Goal: Transaction & Acquisition: Purchase product/service

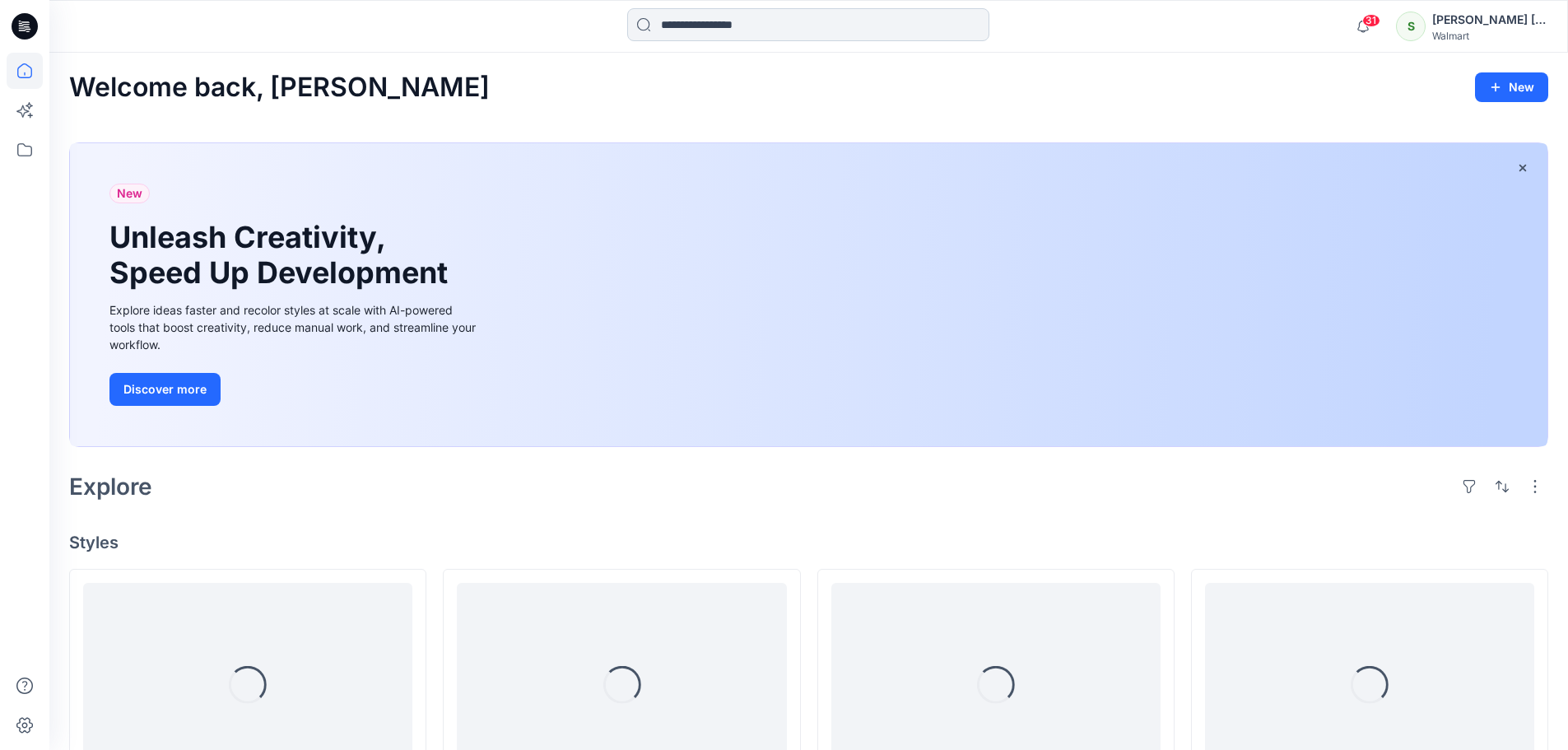
click at [817, 15] on input at bounding box center [809, 25] width 362 height 33
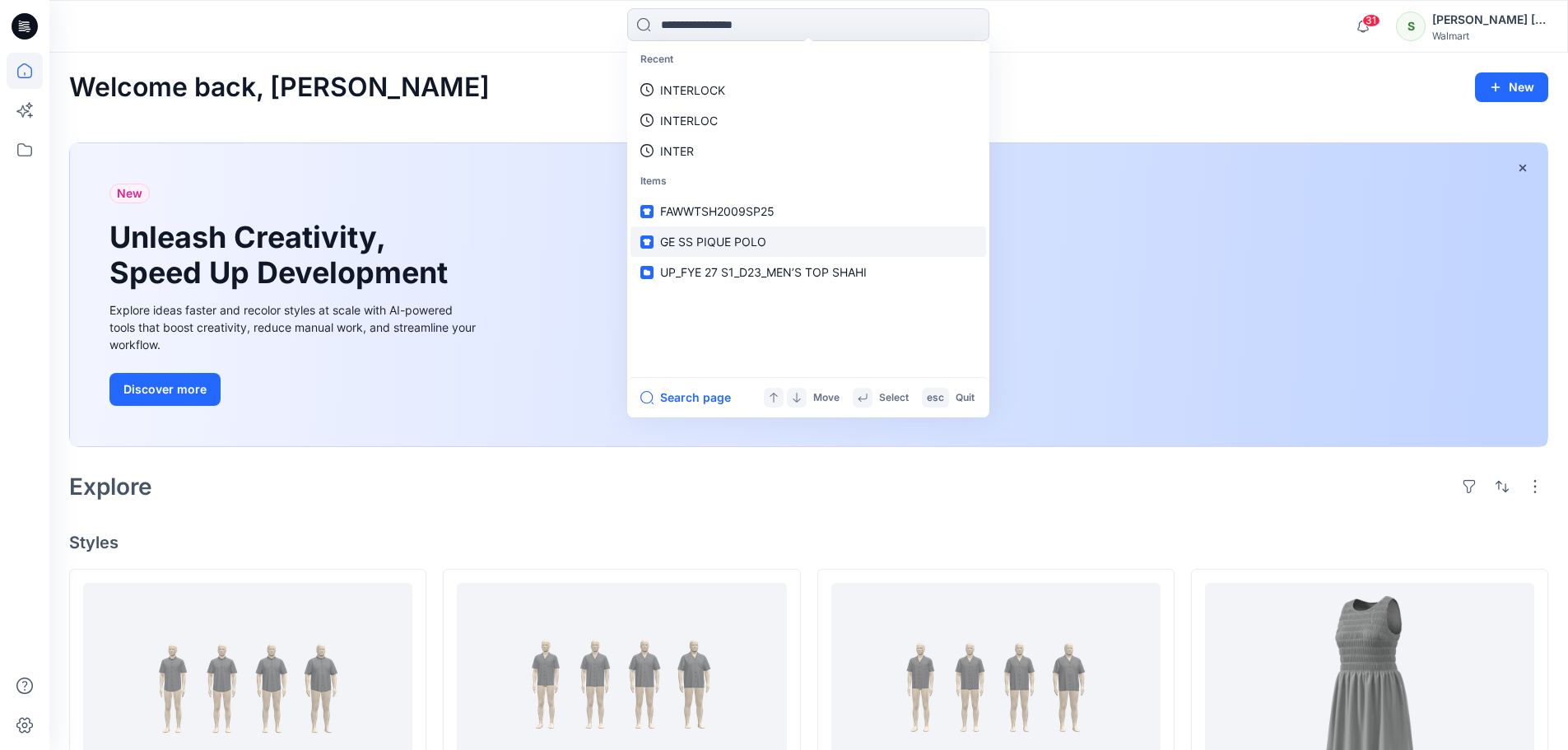
click at [802, 233] on link "GE SS PIQUE POLO" at bounding box center [809, 241] width 356 height 30
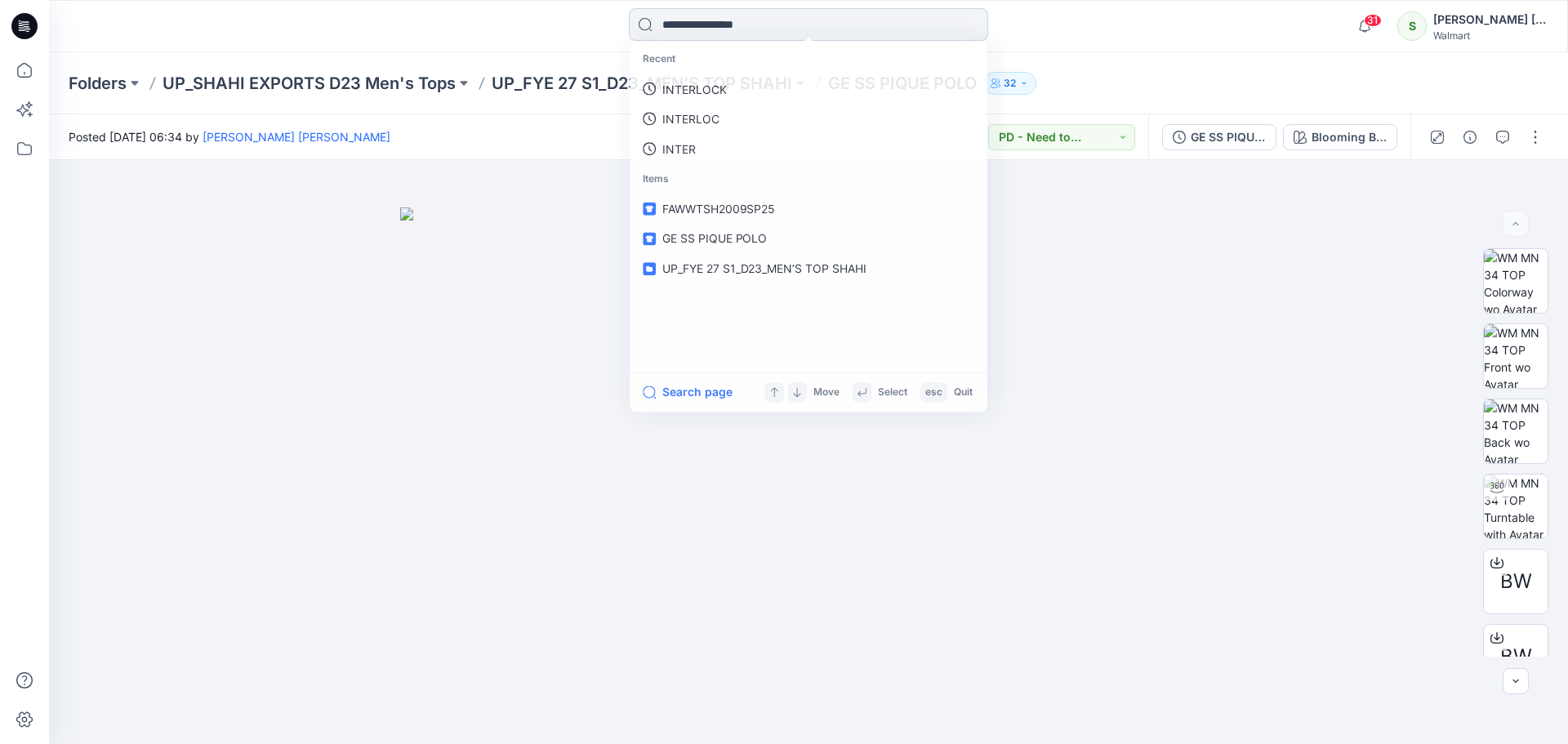
click at [772, 33] on input at bounding box center [808, 24] width 359 height 33
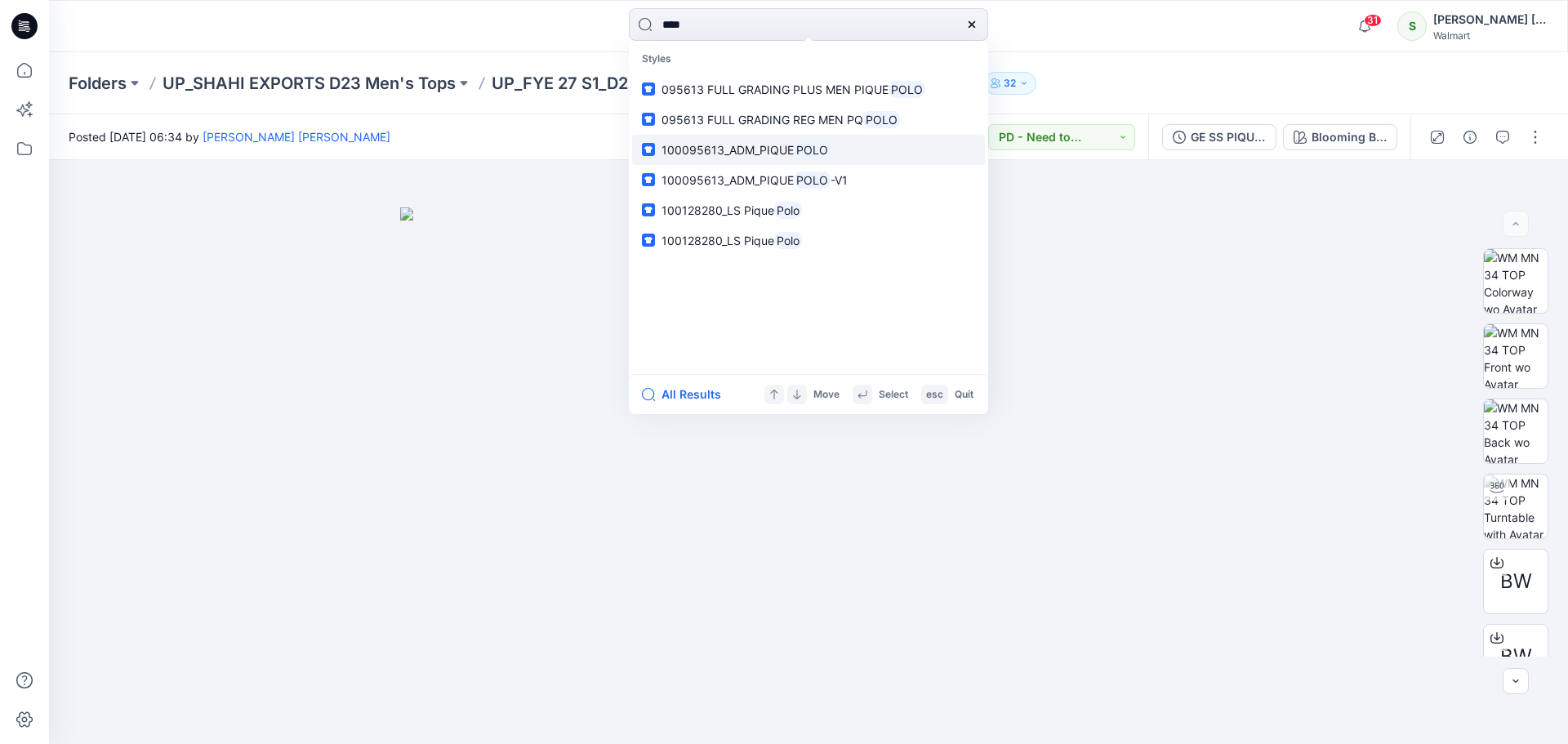
type input "****"
click at [861, 149] on link "100095613_ADM_PIQUE POLO" at bounding box center [808, 149] width 353 height 30
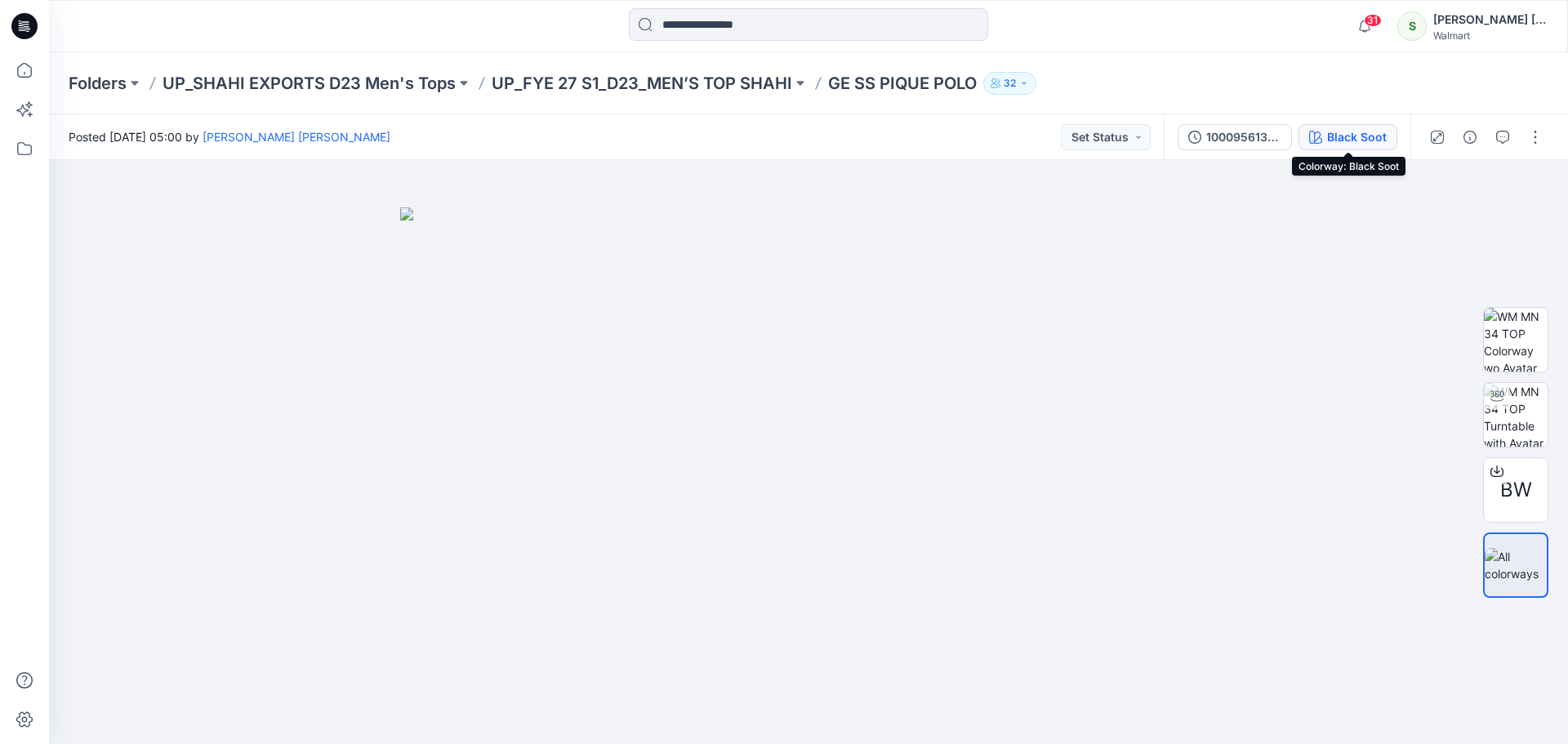
click at [1349, 140] on div "Black Soot" at bounding box center [1357, 137] width 60 height 18
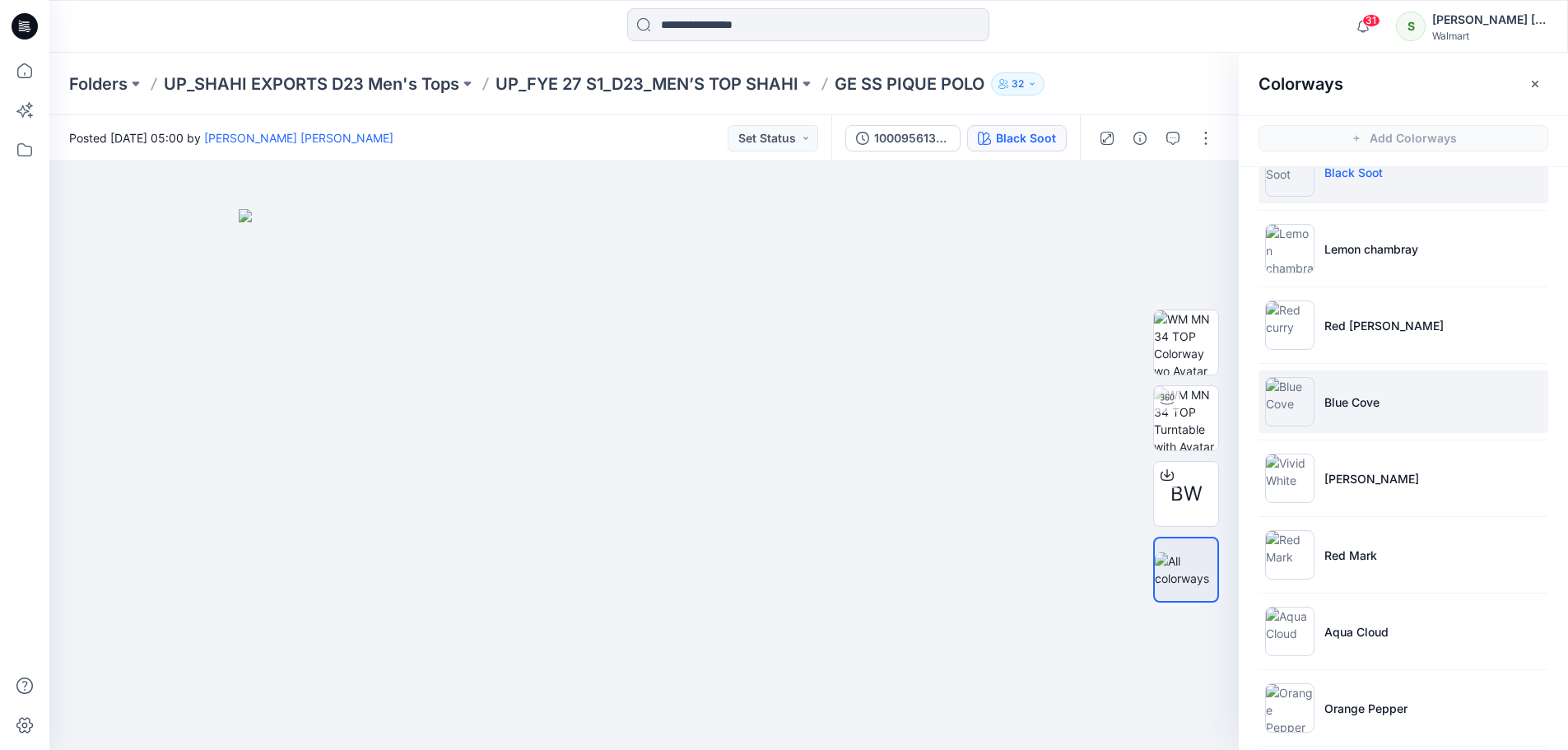
scroll to position [165, 0]
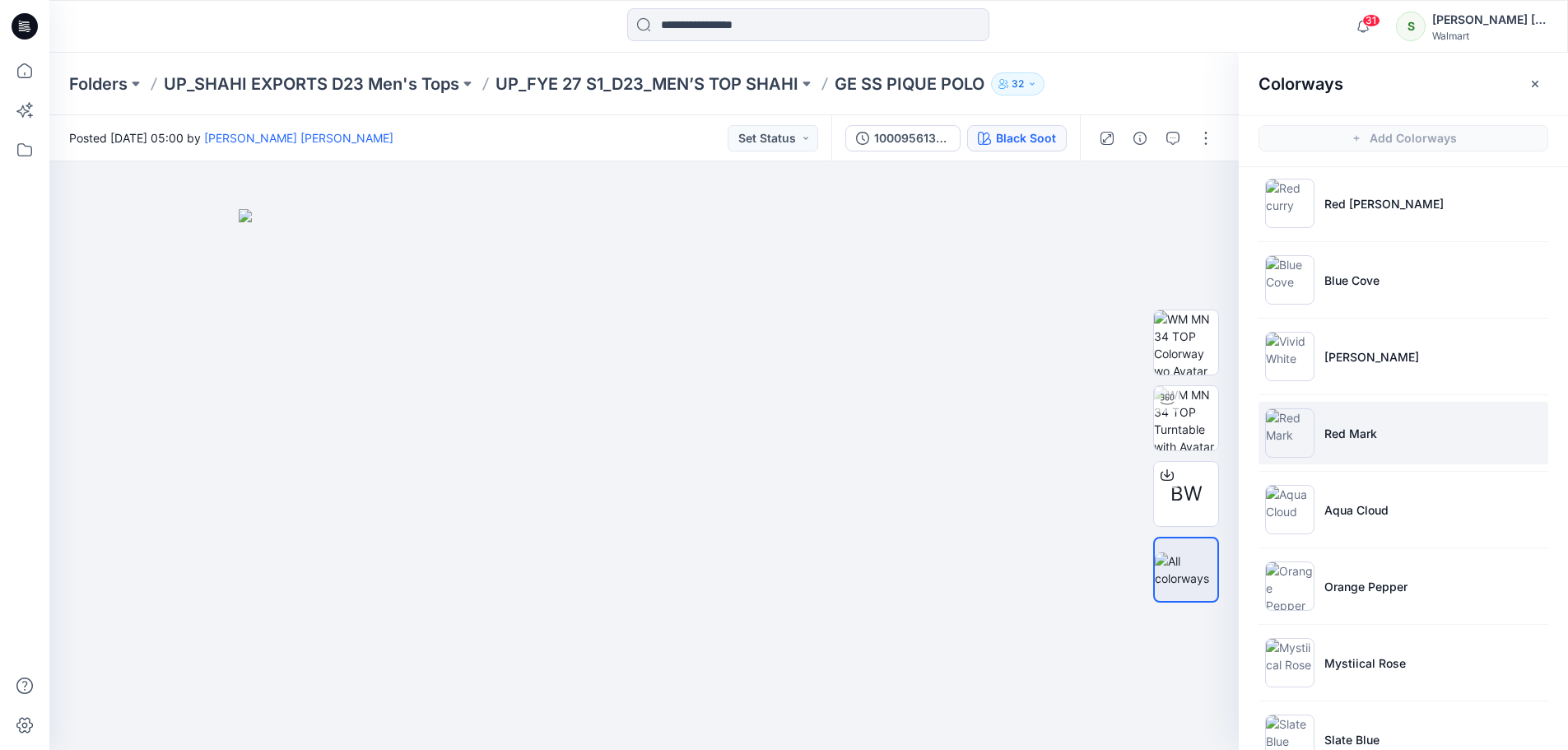
click at [1408, 424] on li "Red Mark" at bounding box center [1403, 432] width 290 height 63
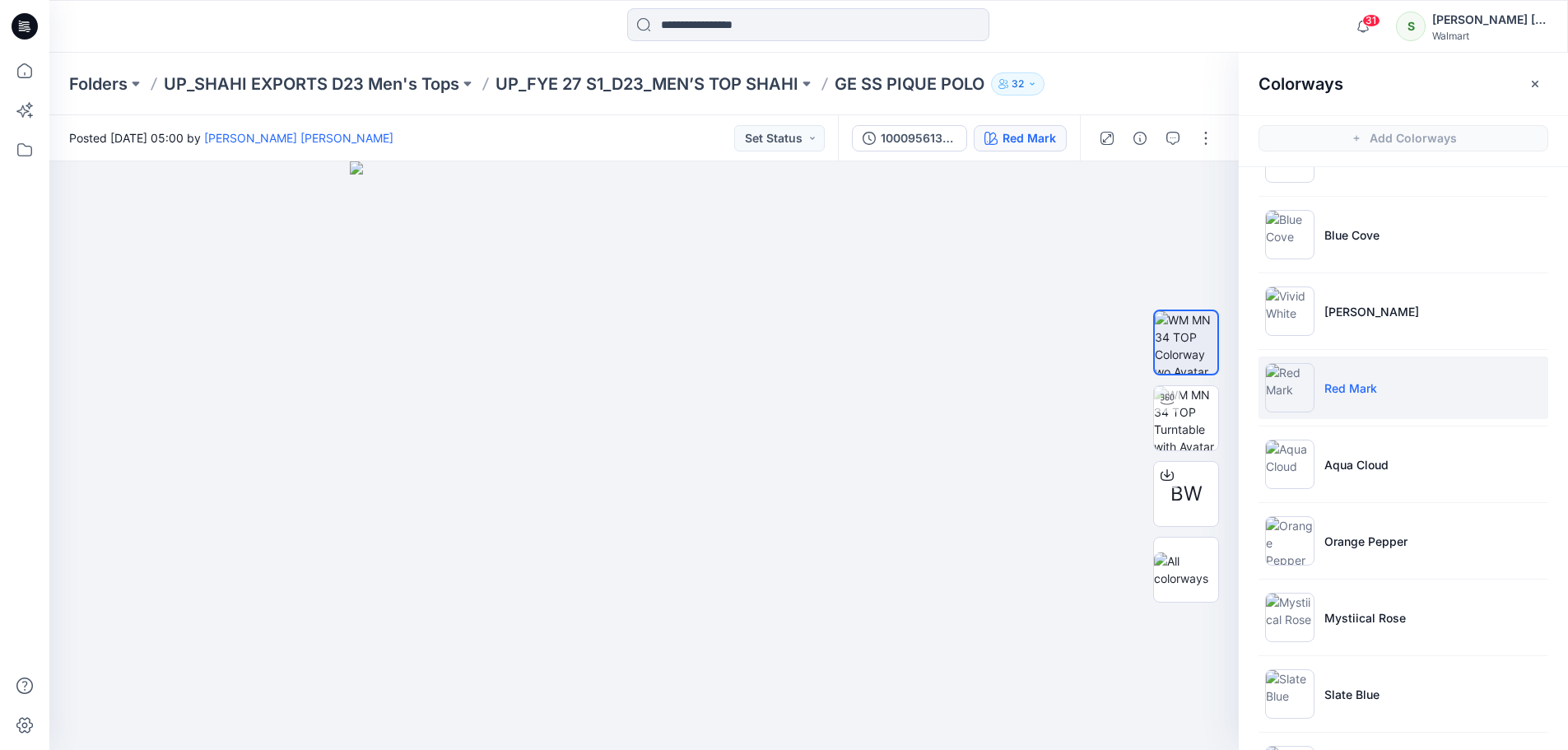
scroll to position [110, 0]
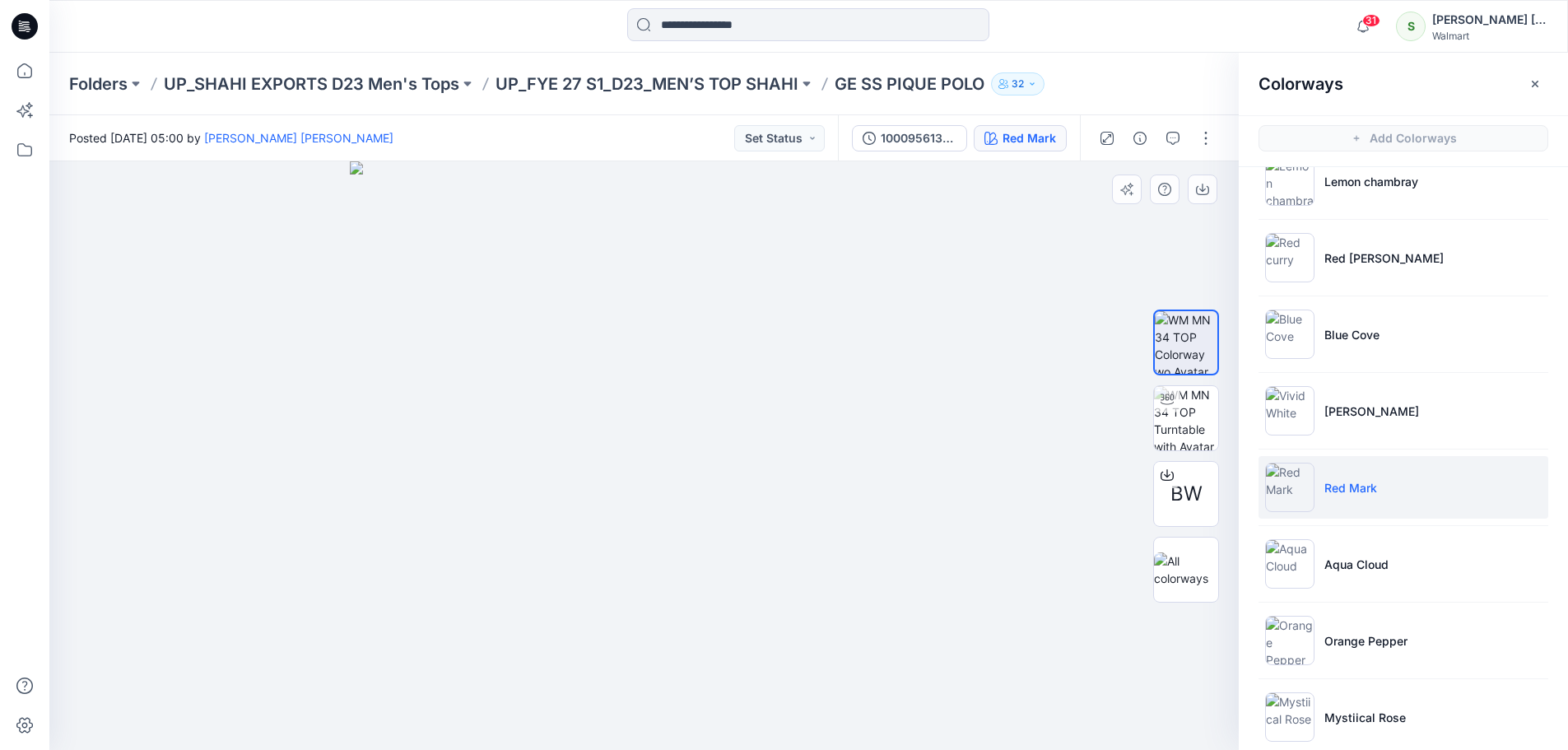
drag, startPoint x: 601, startPoint y: 421, endPoint x: 826, endPoint y: 421, distance: 225.0
click at [734, 432] on img at bounding box center [644, 455] width 588 height 588
click at [1188, 421] on img at bounding box center [1186, 418] width 65 height 65
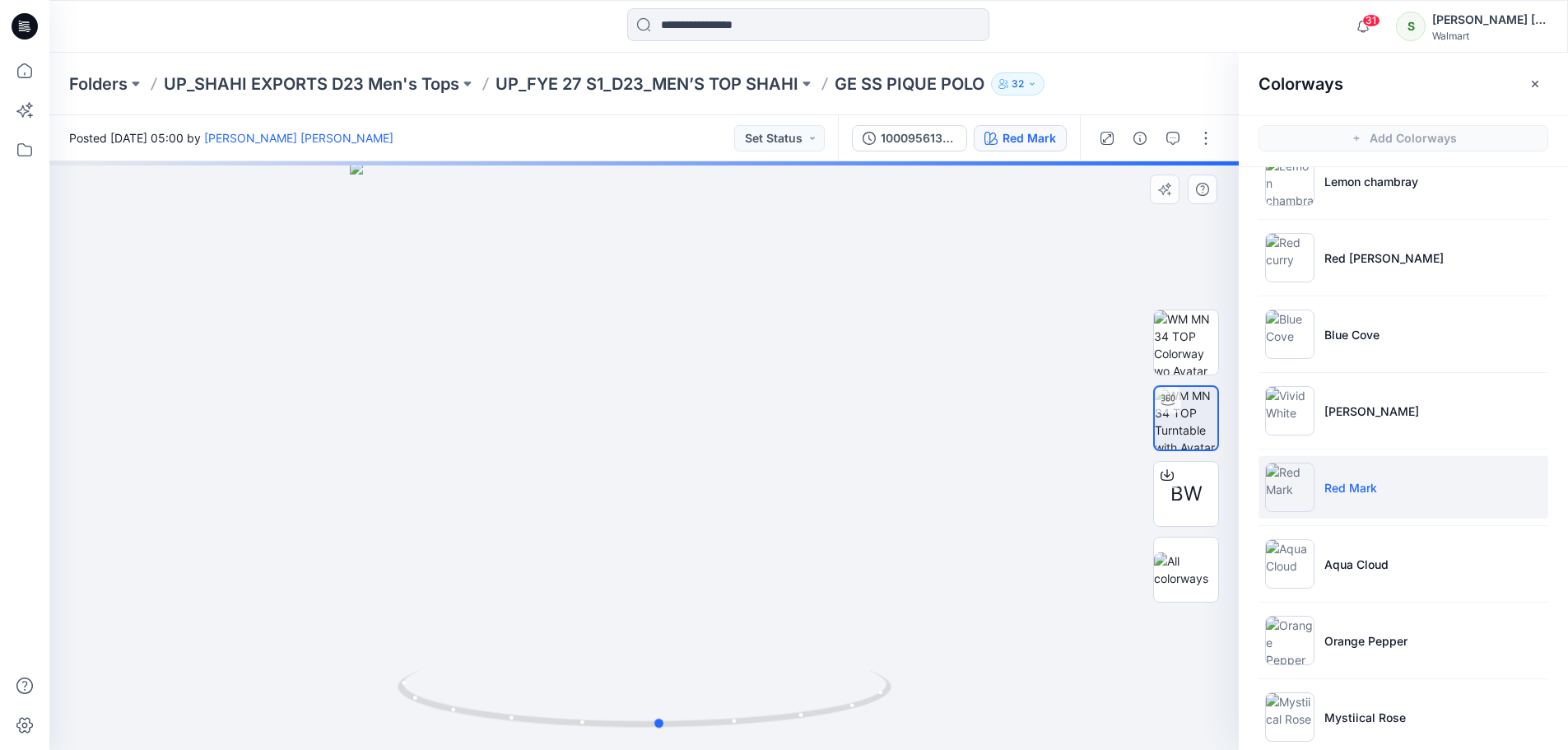
drag, startPoint x: 759, startPoint y: 462, endPoint x: 1072, endPoint y: 390, distance: 321.2
click at [778, 463] on div at bounding box center [644, 455] width 1189 height 588
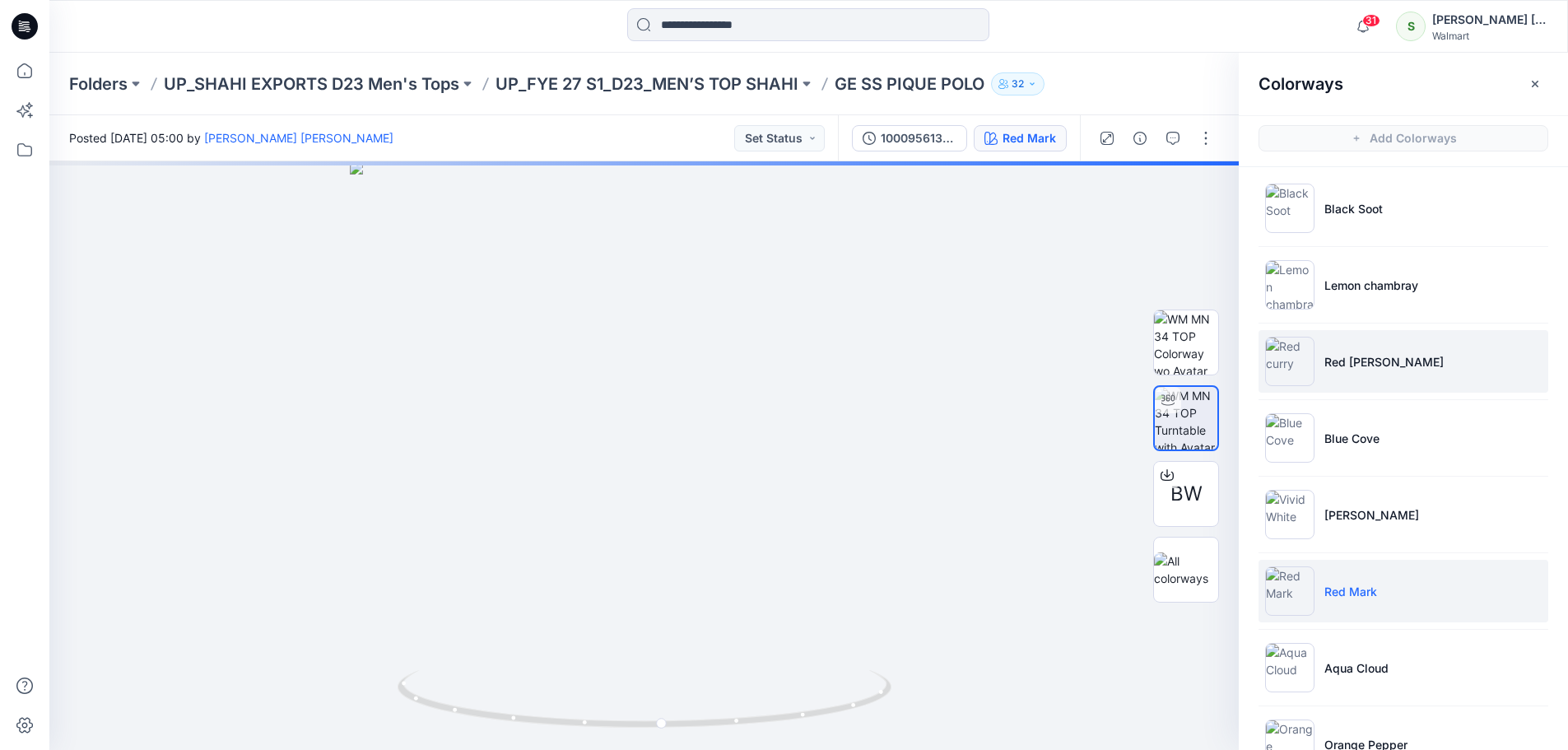
scroll to position [0, 0]
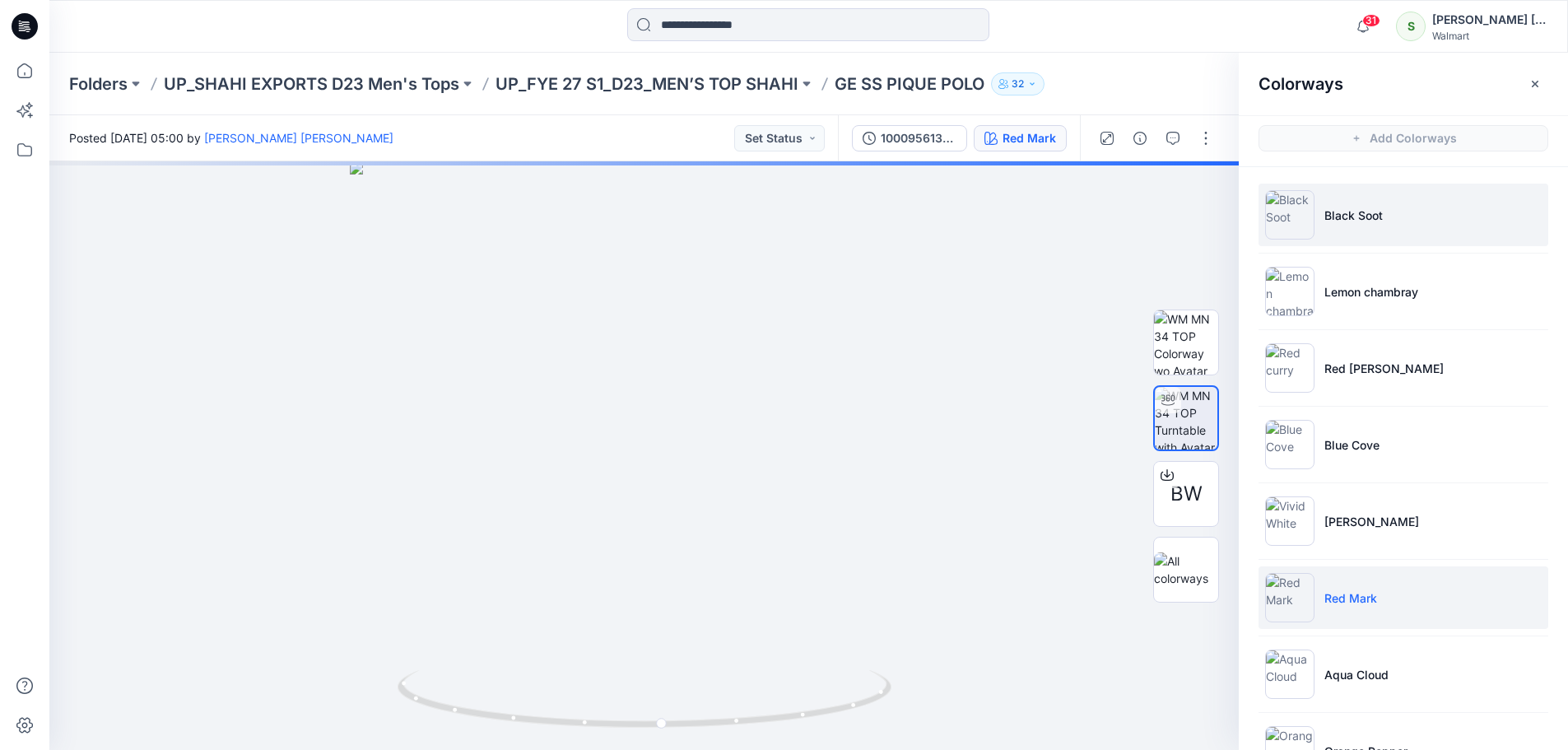
click at [1373, 240] on li "Black Soot" at bounding box center [1403, 215] width 290 height 63
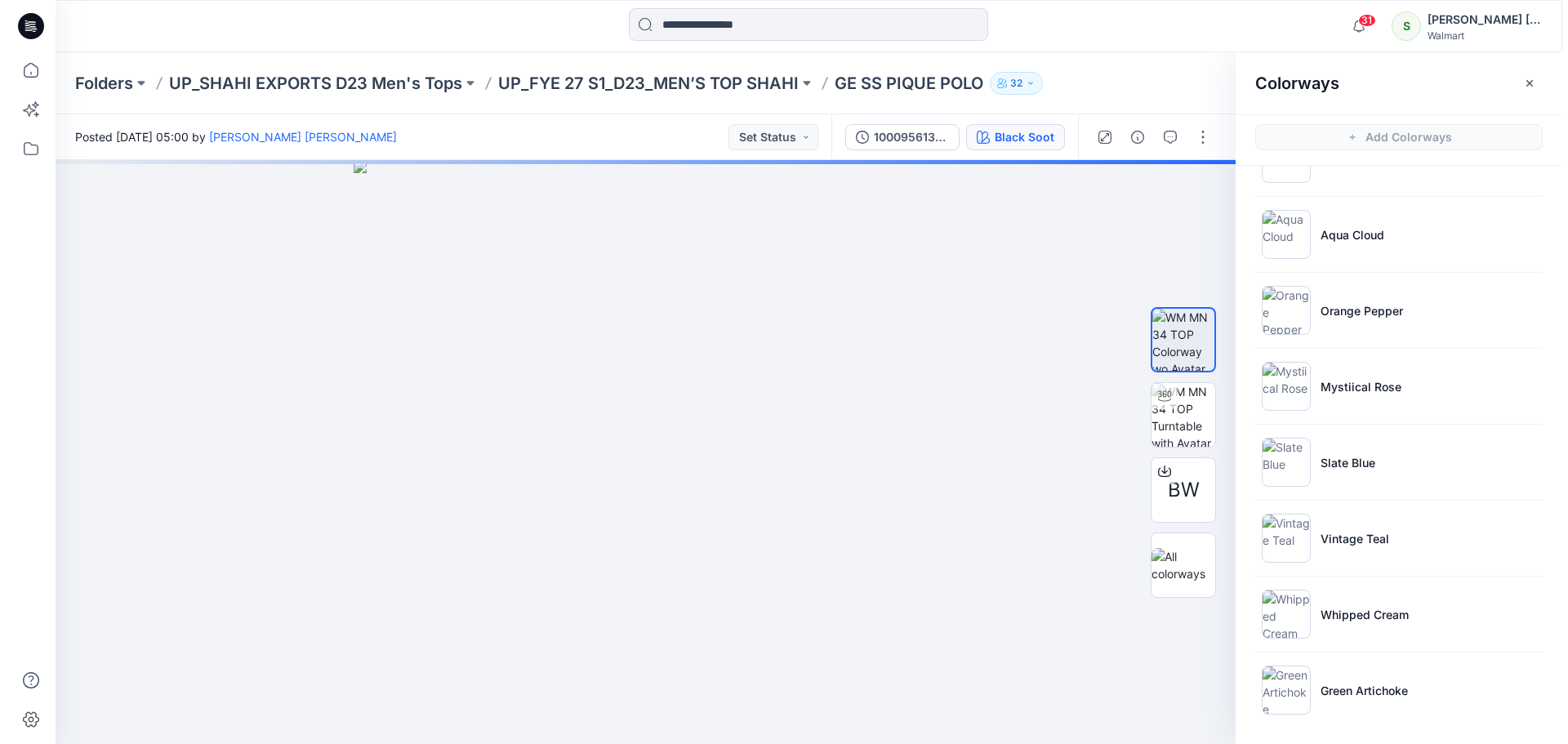
scroll to position [436, 0]
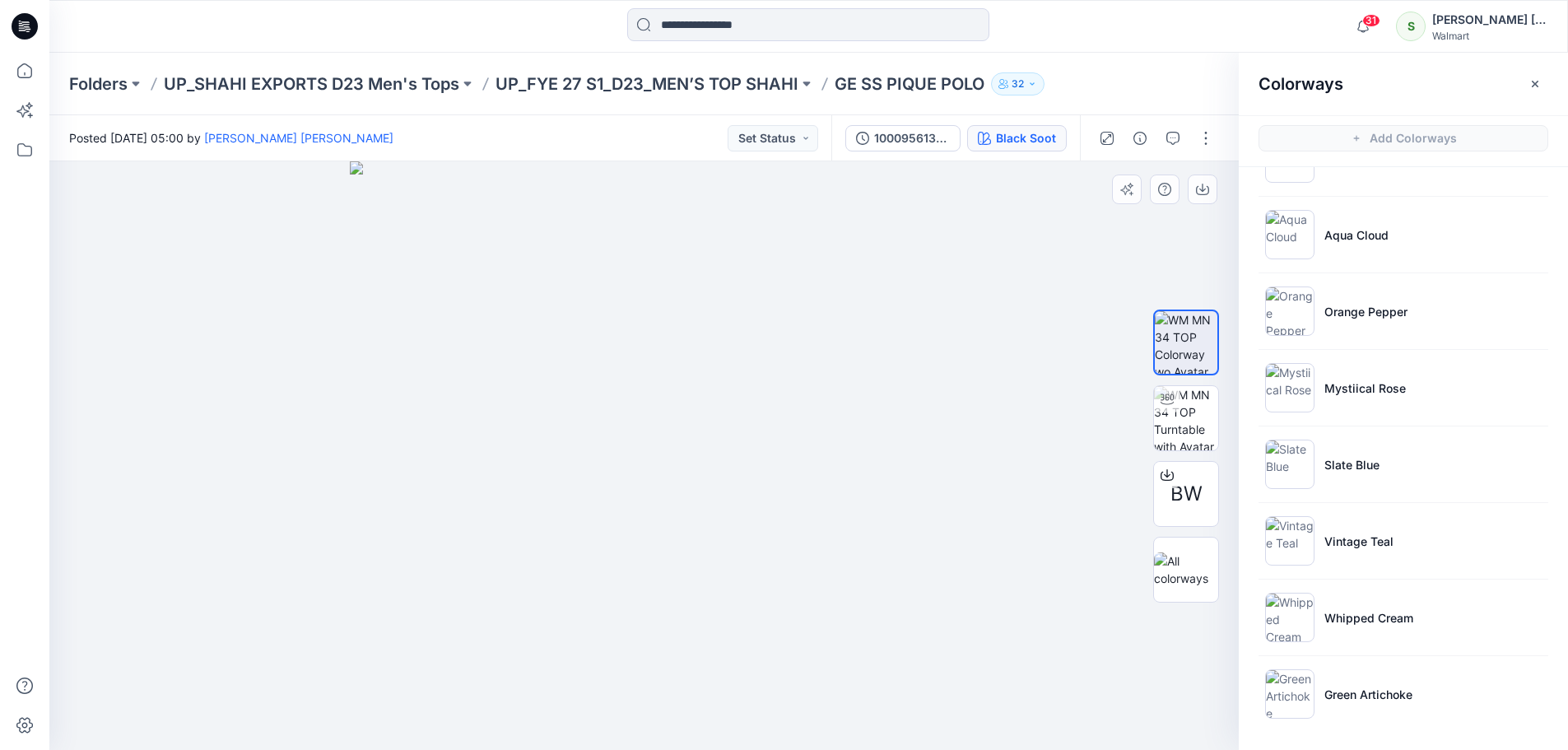
drag, startPoint x: 690, startPoint y: 378, endPoint x: 848, endPoint y: 398, distance: 159.3
click at [824, 399] on img at bounding box center [644, 455] width 588 height 588
click at [783, 26] on input at bounding box center [809, 25] width 362 height 33
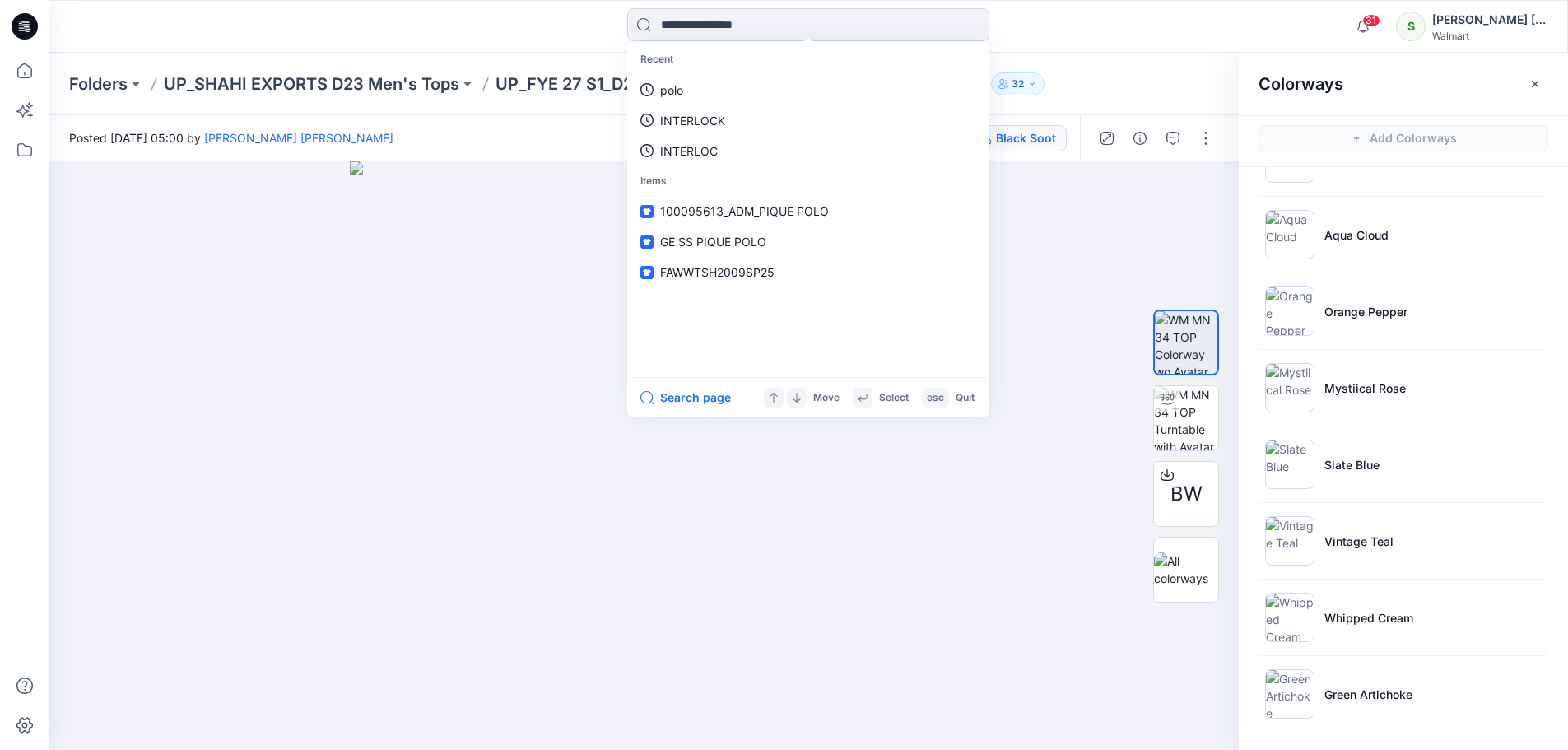
paste input "**********"
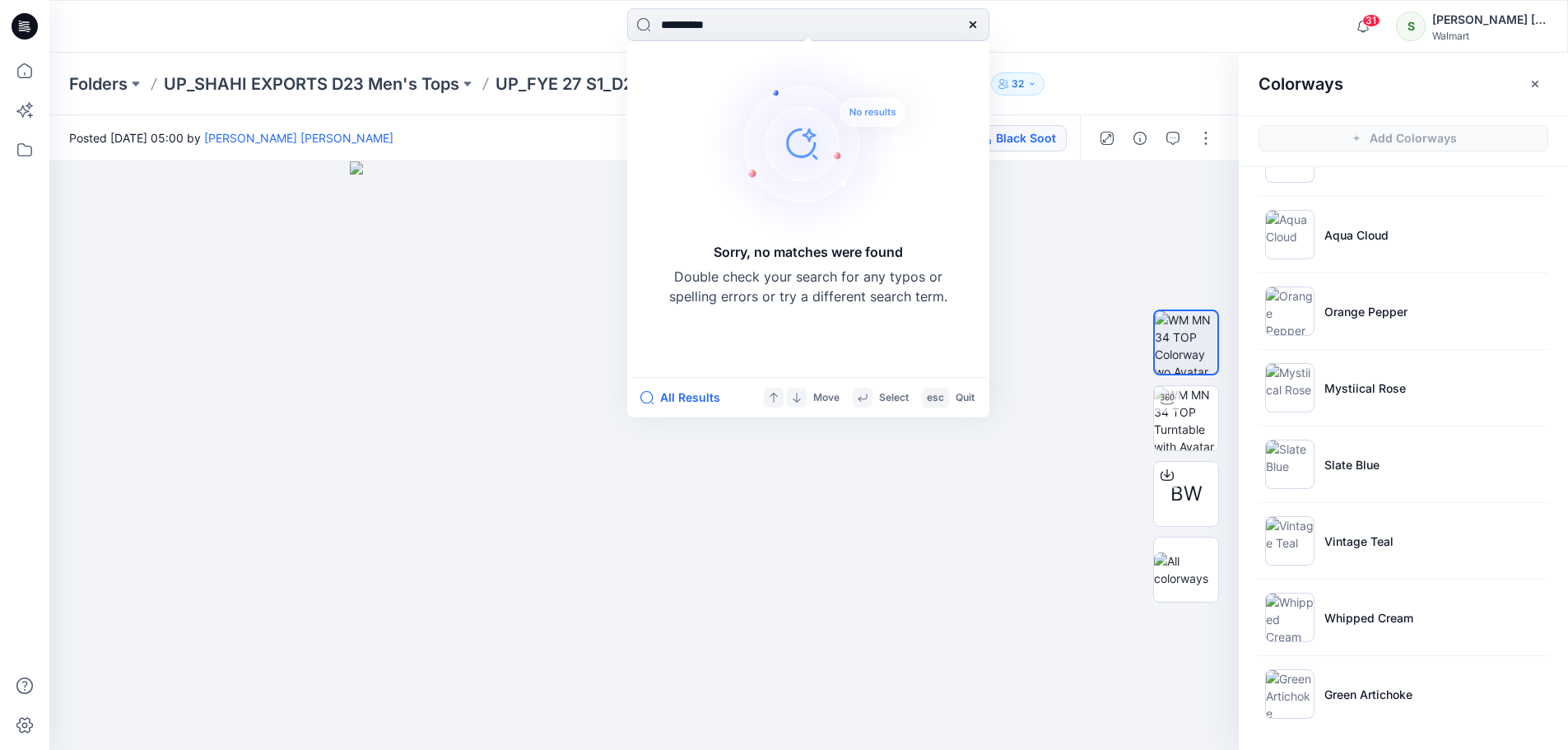
paste input "***"
drag, startPoint x: 778, startPoint y: 24, endPoint x: 0, endPoint y: -91, distance: 786.5
click at [0, 0] on html "**********" at bounding box center [784, 375] width 1568 height 750
type input "**********"
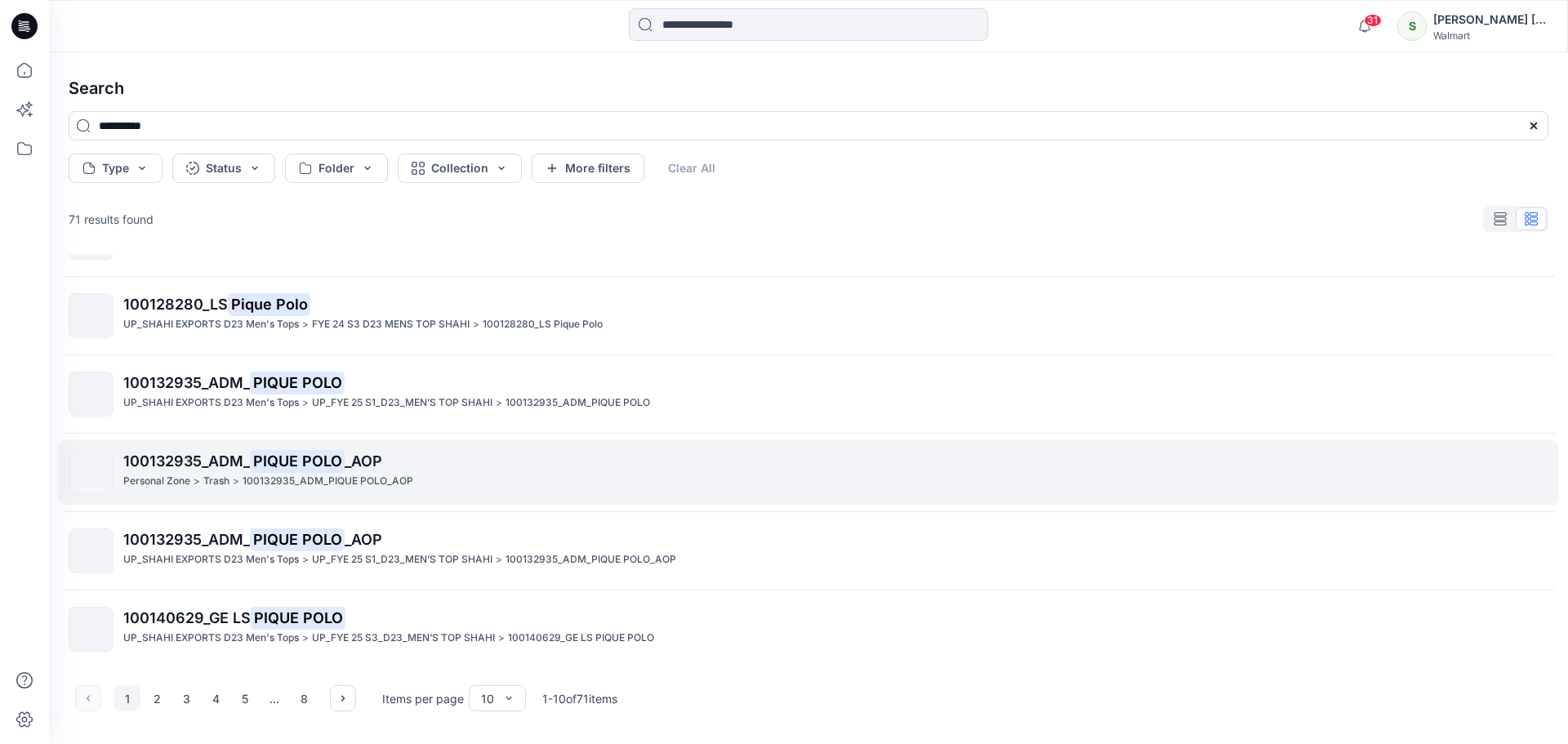
scroll to position [209, 0]
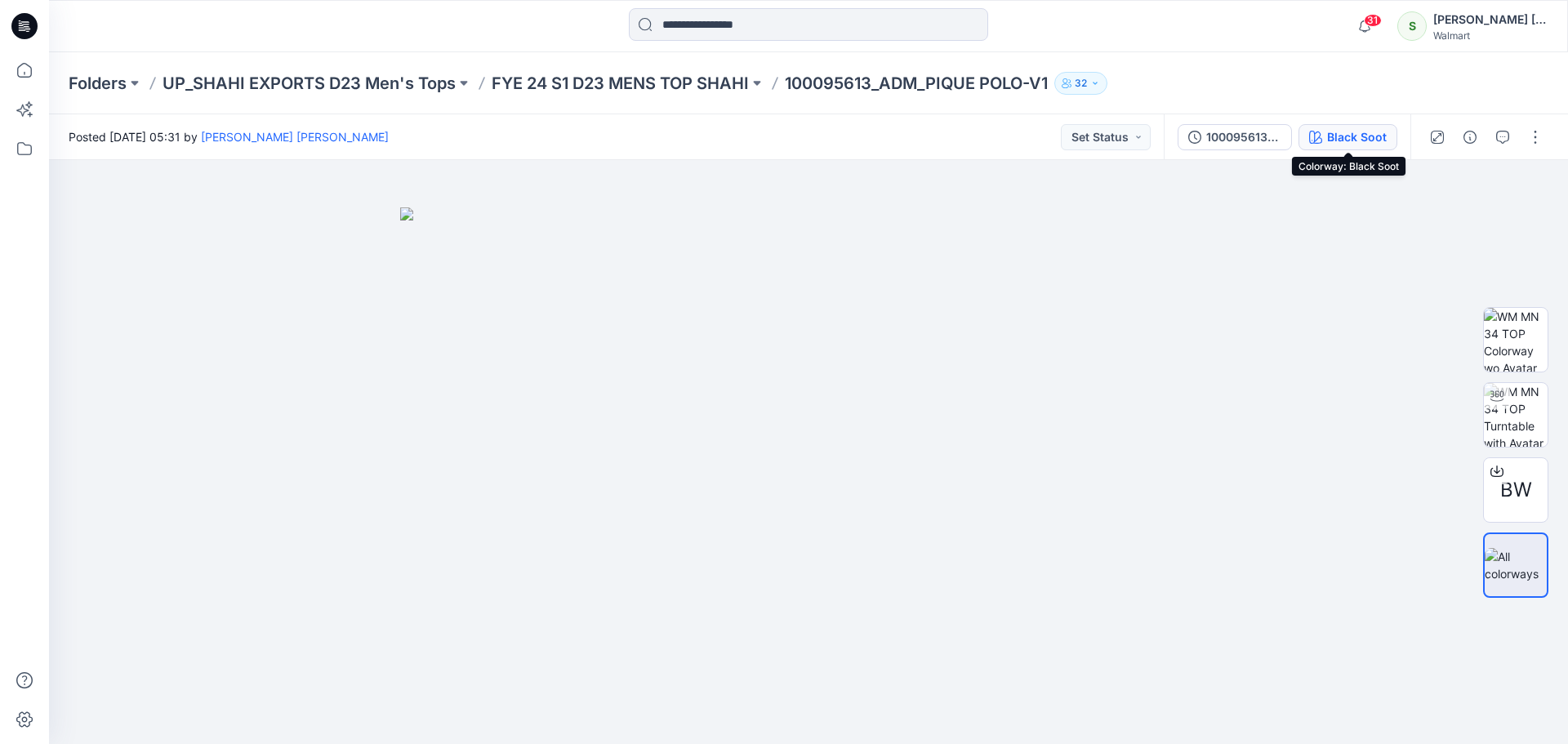
click at [1348, 137] on div "Black Soot" at bounding box center [1357, 137] width 60 height 18
click at [1340, 139] on div "Black Soot" at bounding box center [1357, 137] width 60 height 18
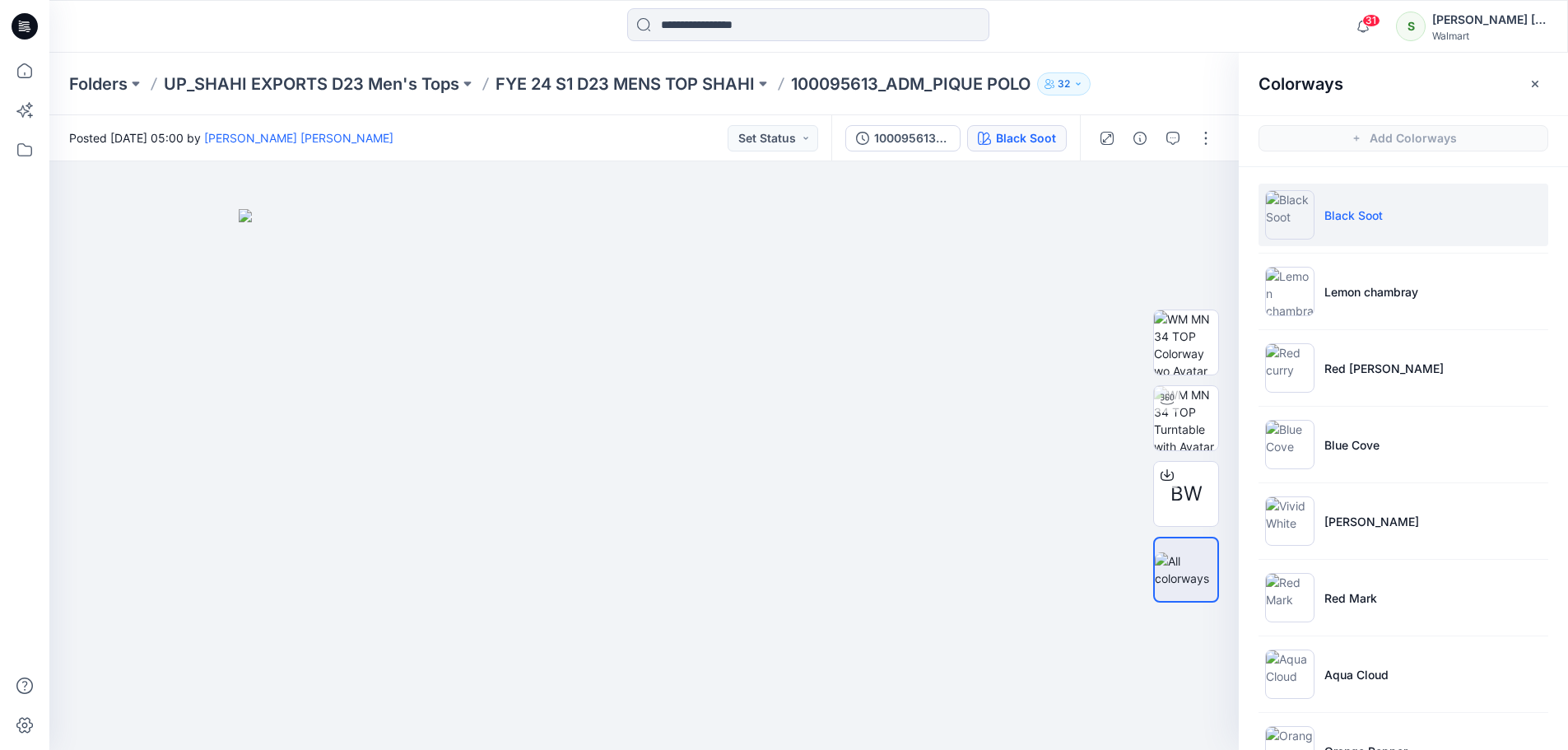
click at [1370, 222] on p "Black Soot" at bounding box center [1354, 215] width 58 height 17
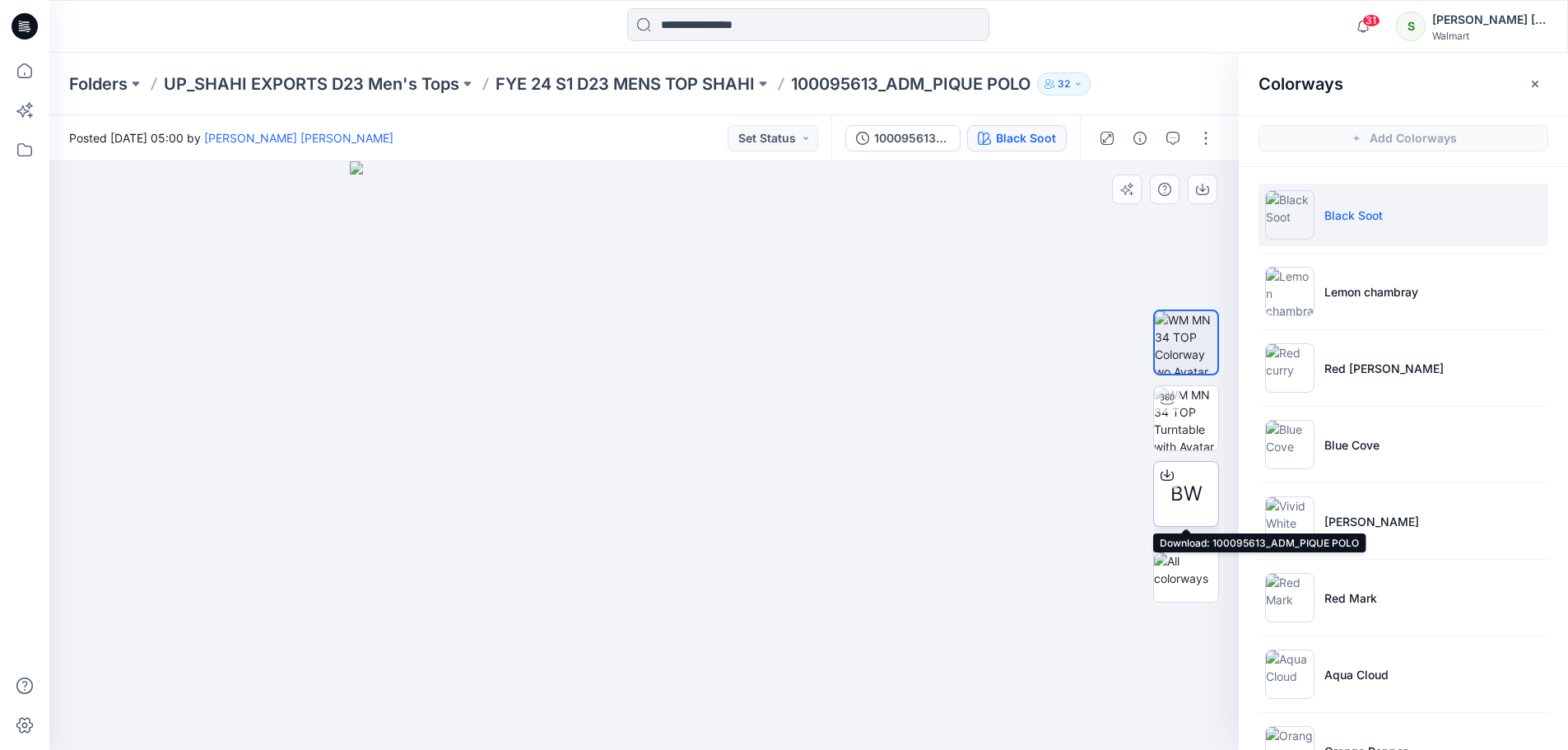
click at [1199, 511] on div "BW" at bounding box center [1186, 493] width 66 height 66
click at [1035, 424] on div at bounding box center [644, 455] width 1189 height 588
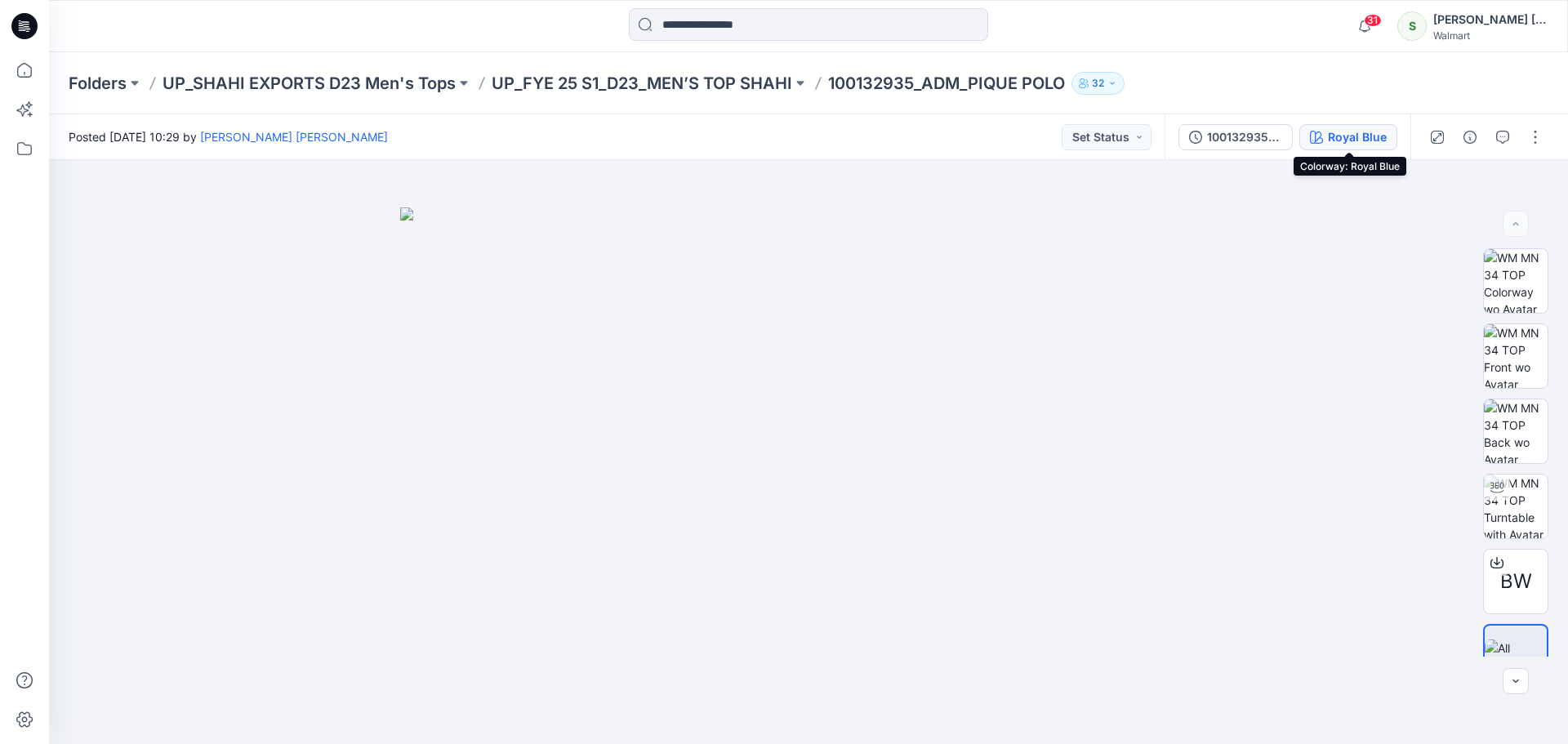
click at [1361, 128] on div "Royal Blue" at bounding box center [1357, 137] width 59 height 18
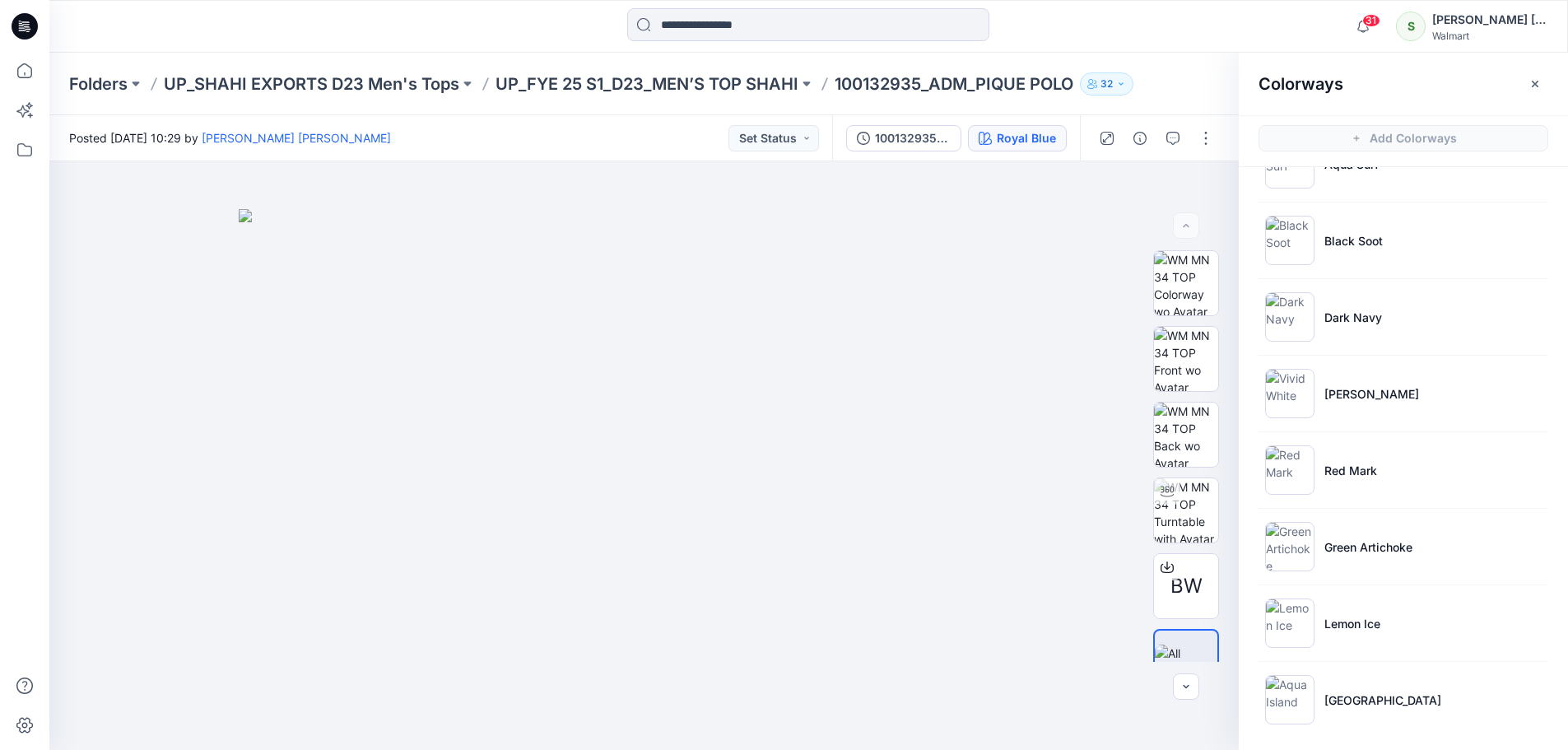
scroll to position [516, 0]
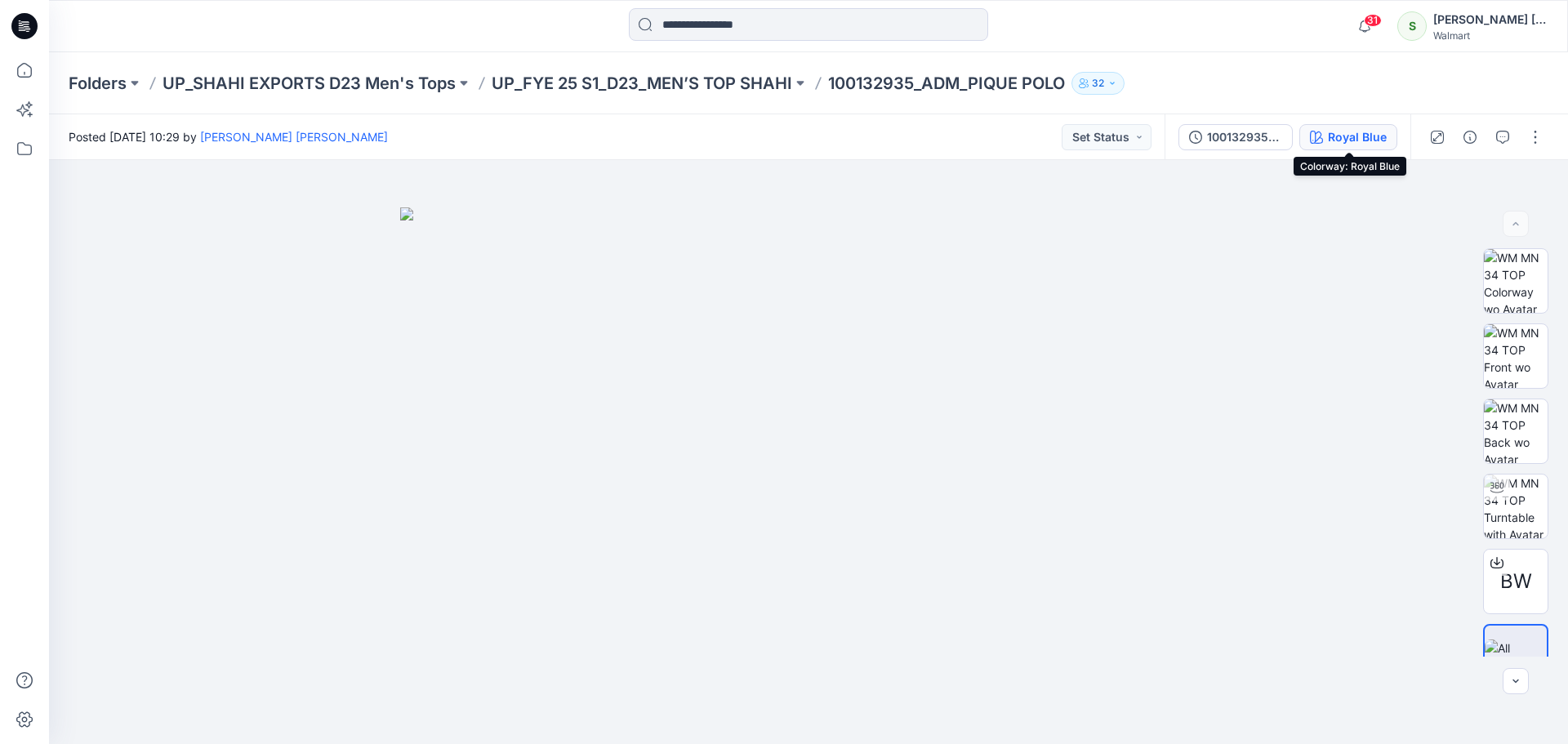
click at [1375, 135] on div "Royal Blue" at bounding box center [1357, 137] width 59 height 18
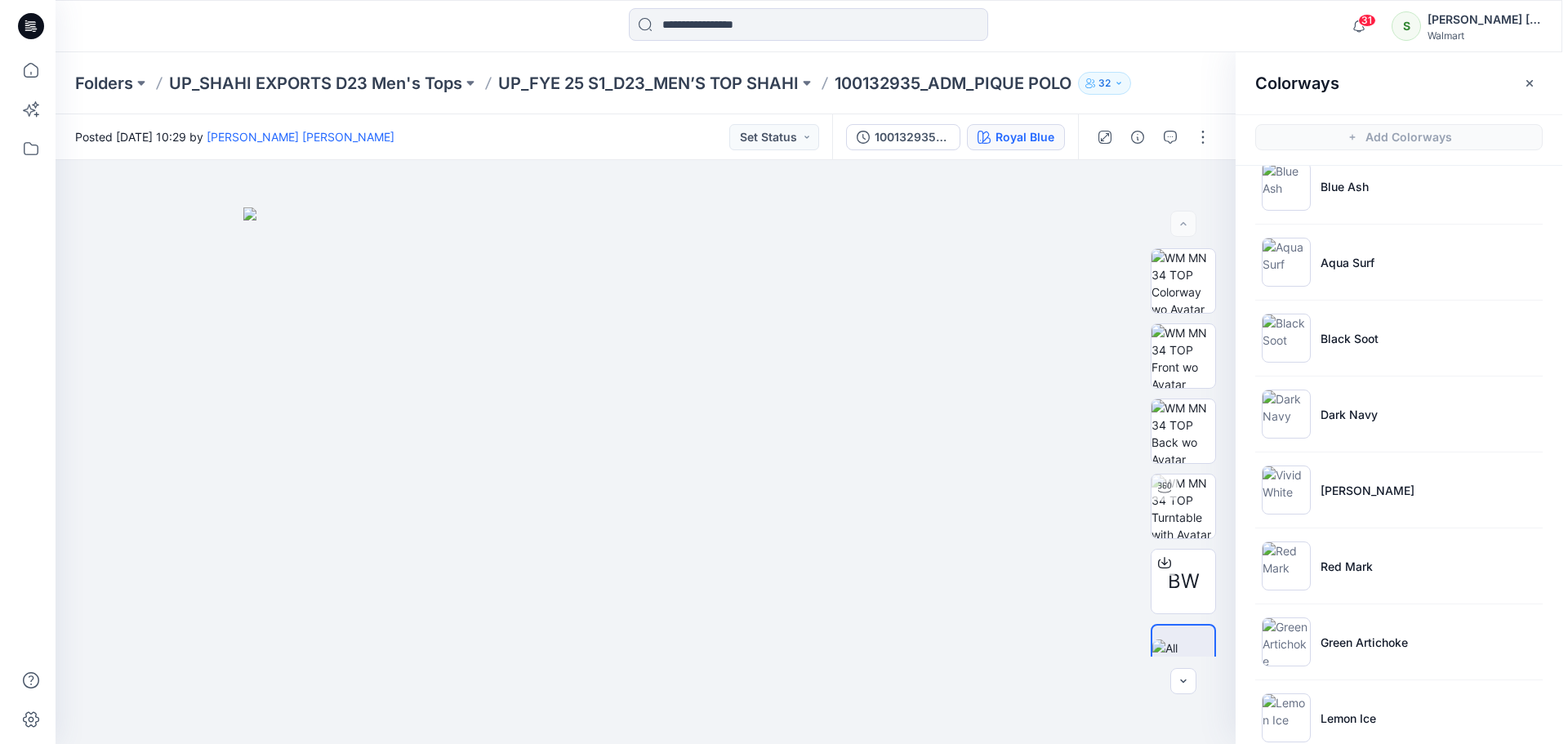
scroll to position [408, 0]
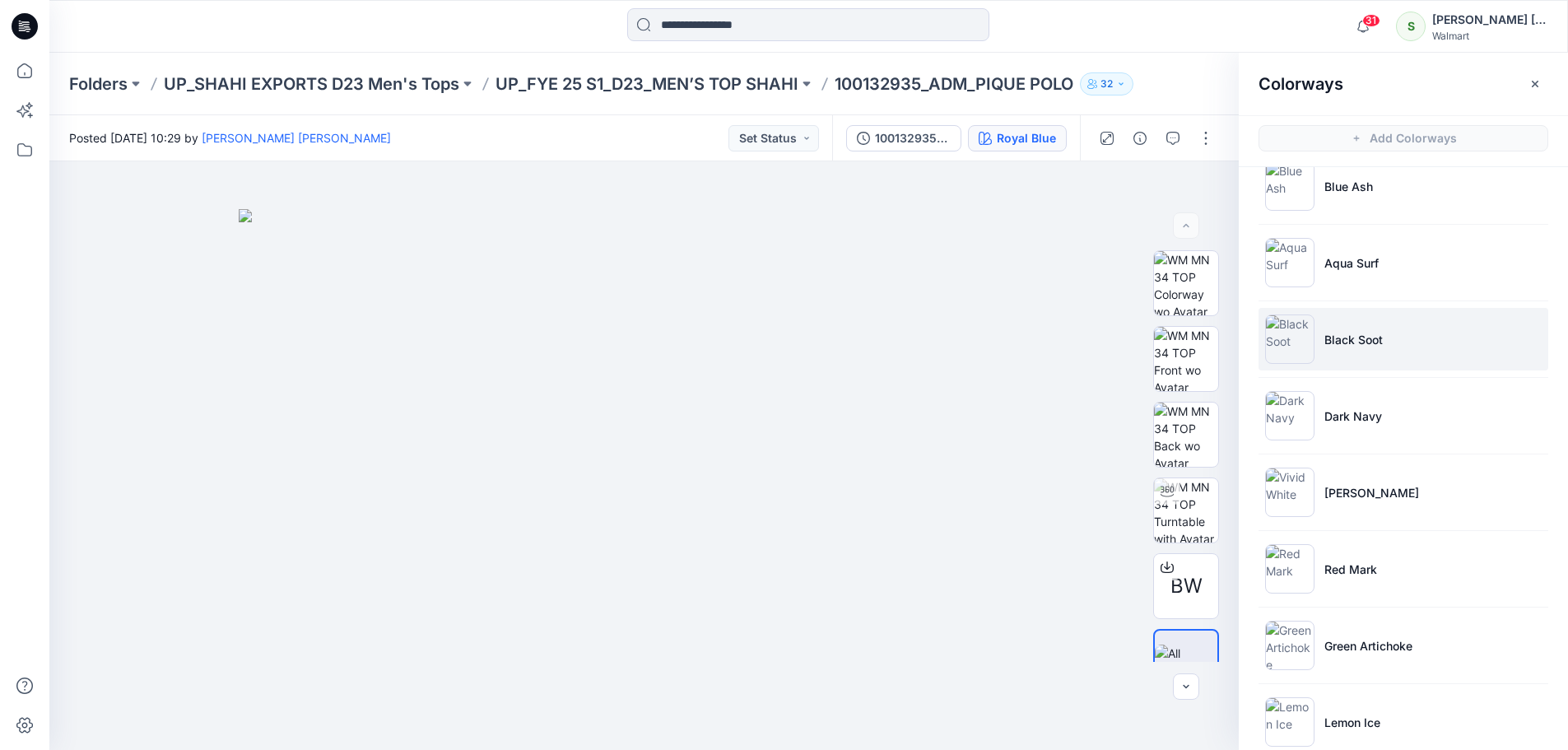
click at [1387, 335] on li "Black Soot" at bounding box center [1403, 339] width 290 height 63
click at [1543, 83] on button "button" at bounding box center [1535, 84] width 26 height 26
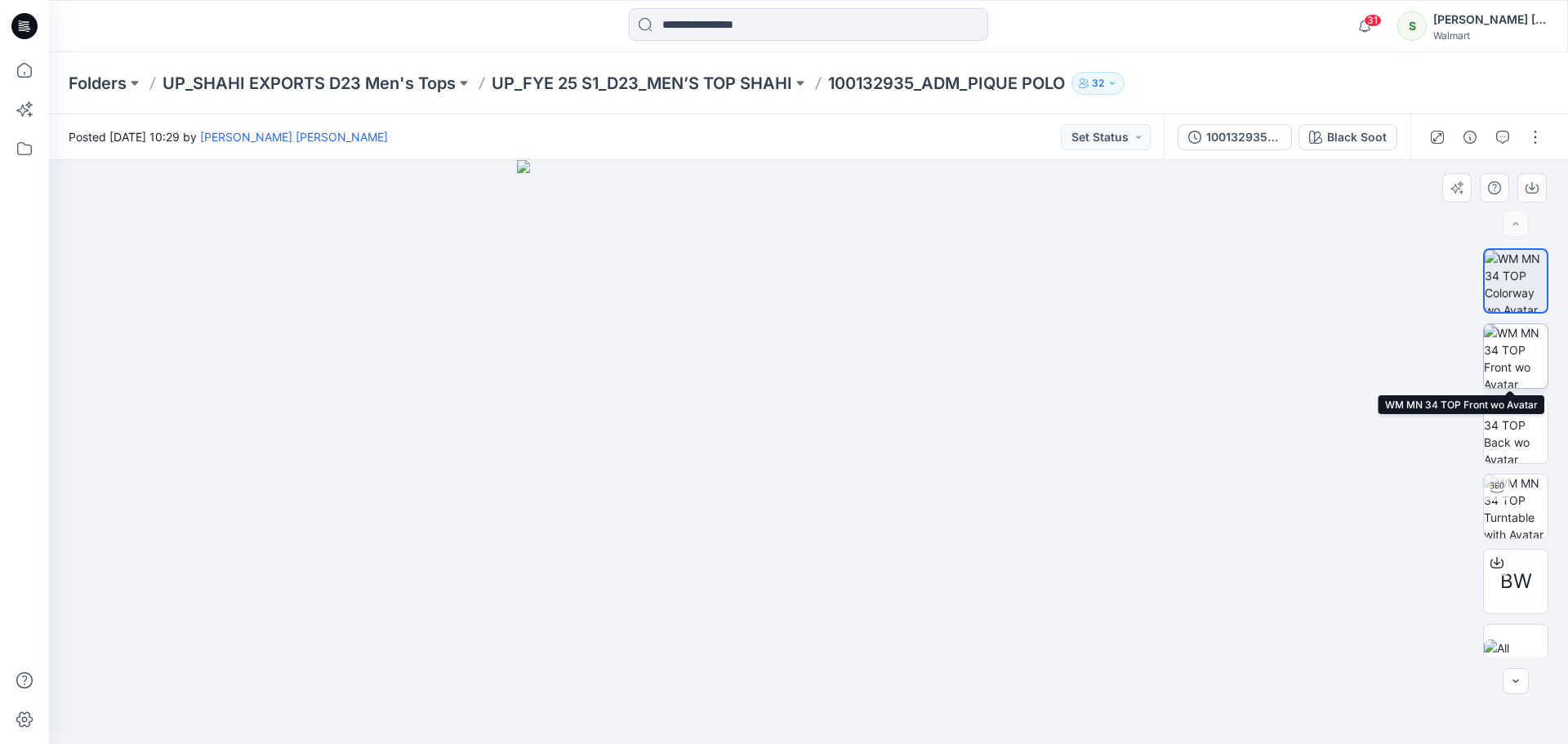
drag, startPoint x: 1488, startPoint y: 358, endPoint x: 1495, endPoint y: 352, distance: 9.2
click at [1493, 353] on img at bounding box center [1516, 356] width 64 height 64
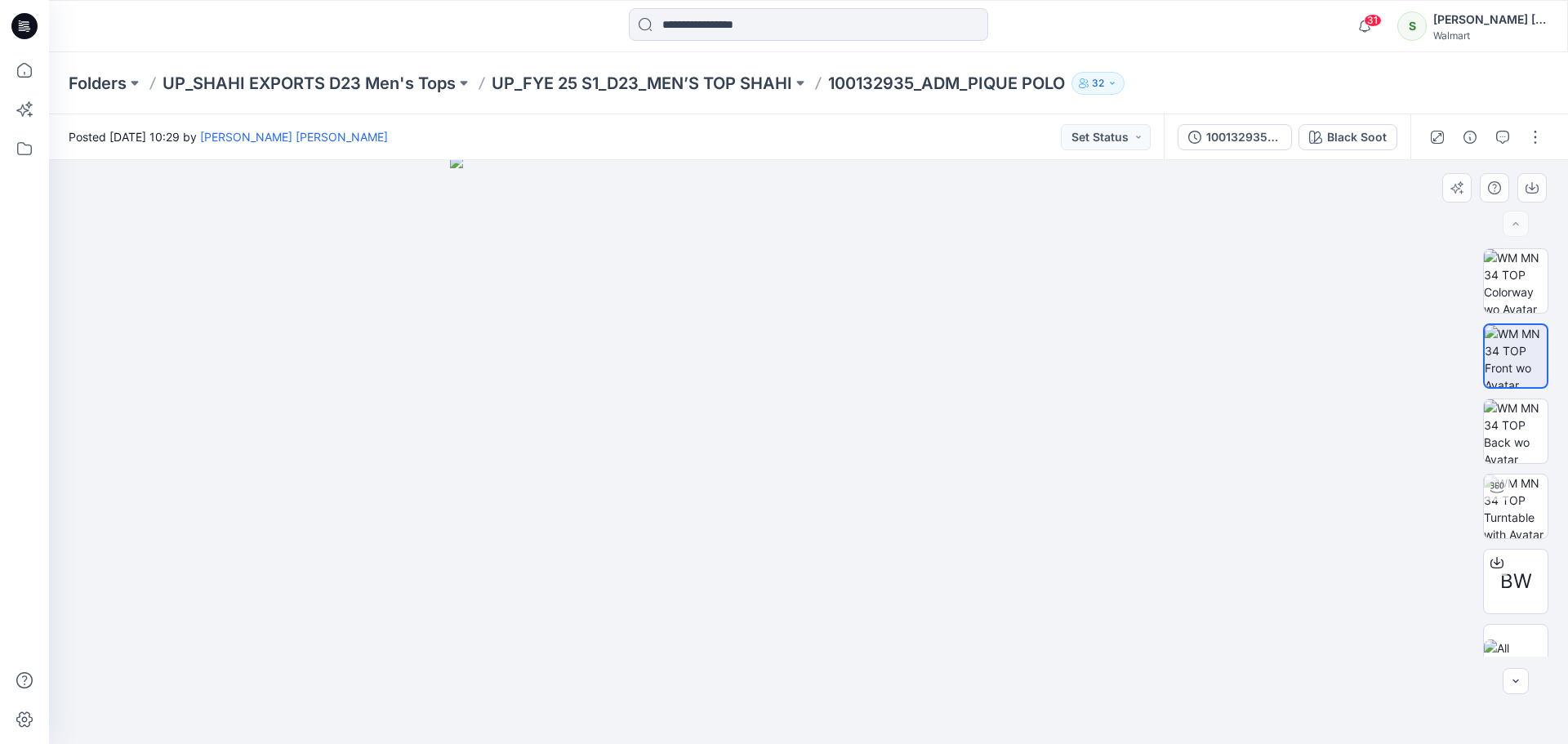
drag, startPoint x: 878, startPoint y: 243, endPoint x: 887, endPoint y: 340, distance: 97.4
click at [887, 340] on img at bounding box center [808, 450] width 717 height 589
click at [1528, 434] on img at bounding box center [1516, 431] width 64 height 64
drag, startPoint x: 832, startPoint y: 302, endPoint x: 833, endPoint y: 441, distance: 139.0
click at [833, 441] on img at bounding box center [808, 451] width 817 height 583
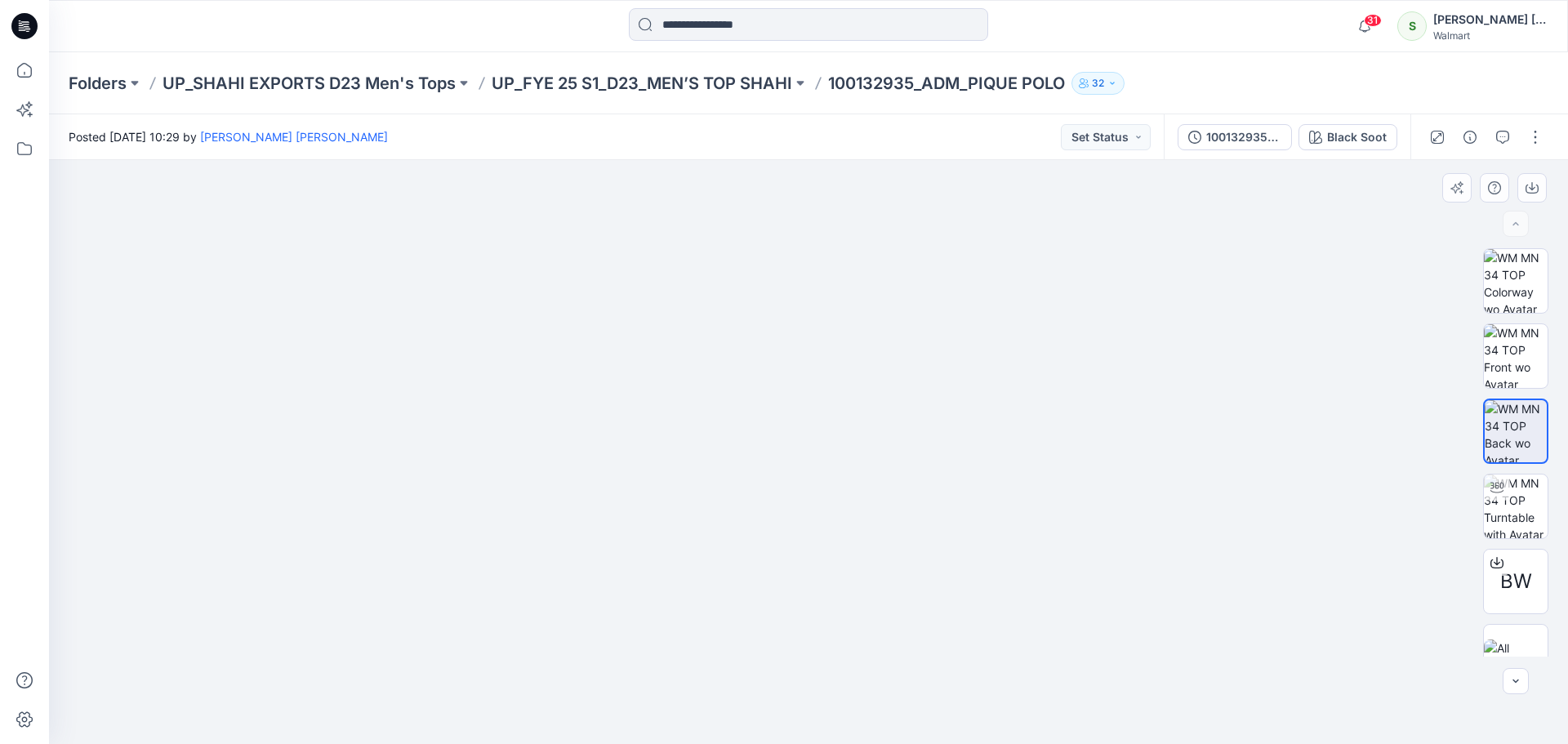
drag, startPoint x: 832, startPoint y: 414, endPoint x: 832, endPoint y: 451, distance: 37.0
click at [832, 451] on img at bounding box center [808, 441] width 798 height 606
drag, startPoint x: 832, startPoint y: 442, endPoint x: 835, endPoint y: 431, distance: 11.4
click at [835, 431] on img at bounding box center [808, 437] width 760 height 613
